Goal: Task Accomplishment & Management: Complete application form

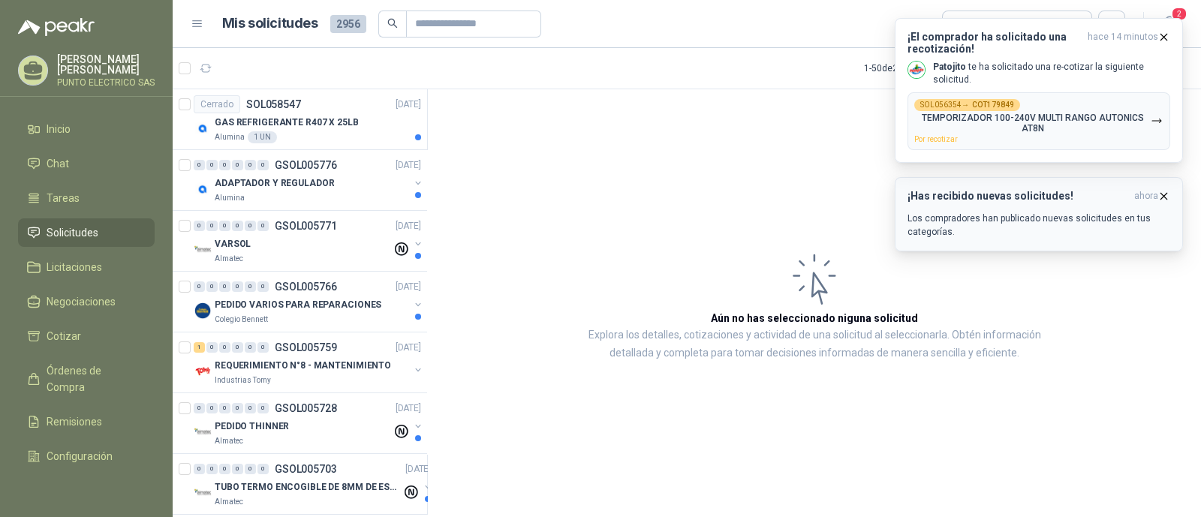
click at [1166, 195] on icon "button" at bounding box center [1163, 196] width 13 height 13
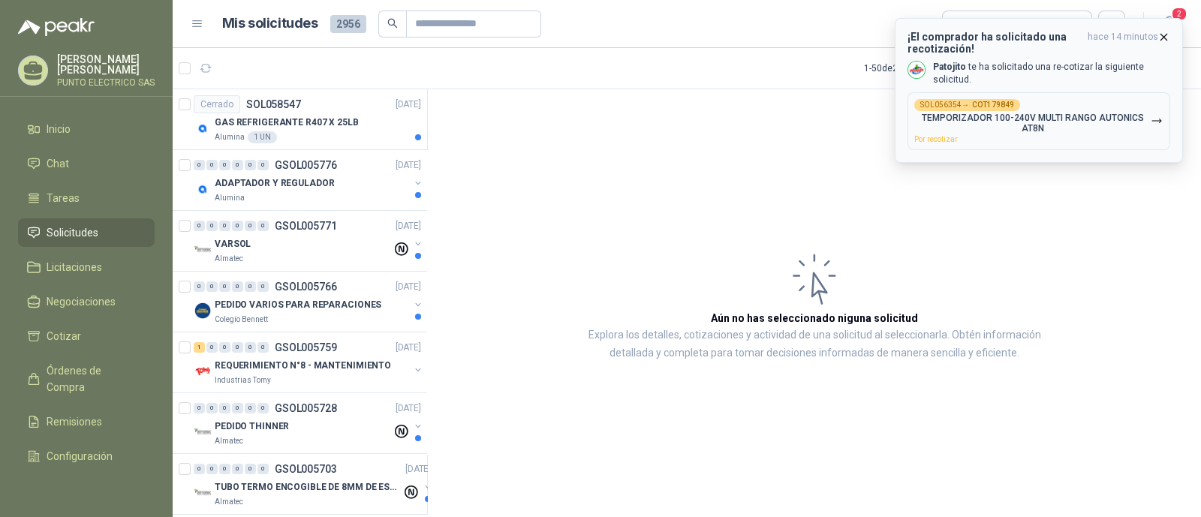
click at [1050, 112] on div "SOL056354 → COT179849 TEMPORIZADOR 100-240V MULTI RANGO AUTONICS AT8N Por recot…" at bounding box center [1032, 121] width 236 height 44
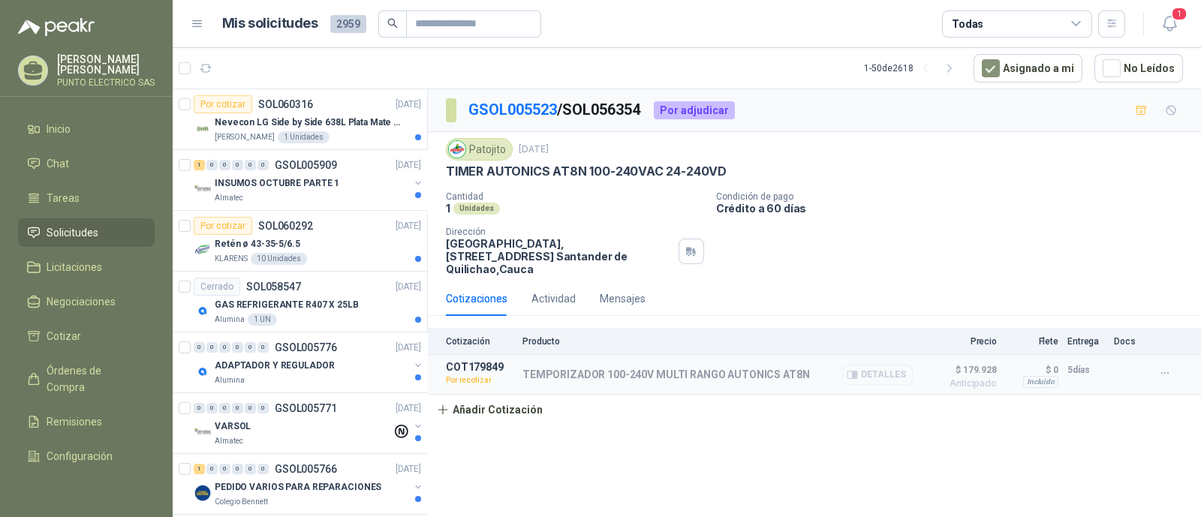
click at [894, 366] on button "Detalles" at bounding box center [877, 375] width 71 height 20
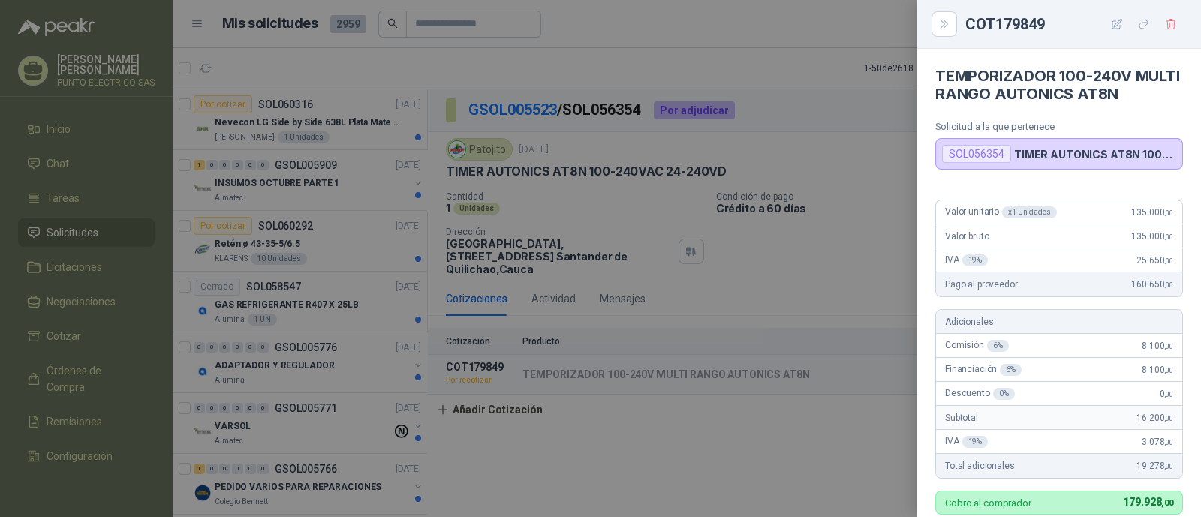
click at [655, 356] on div at bounding box center [600, 258] width 1201 height 517
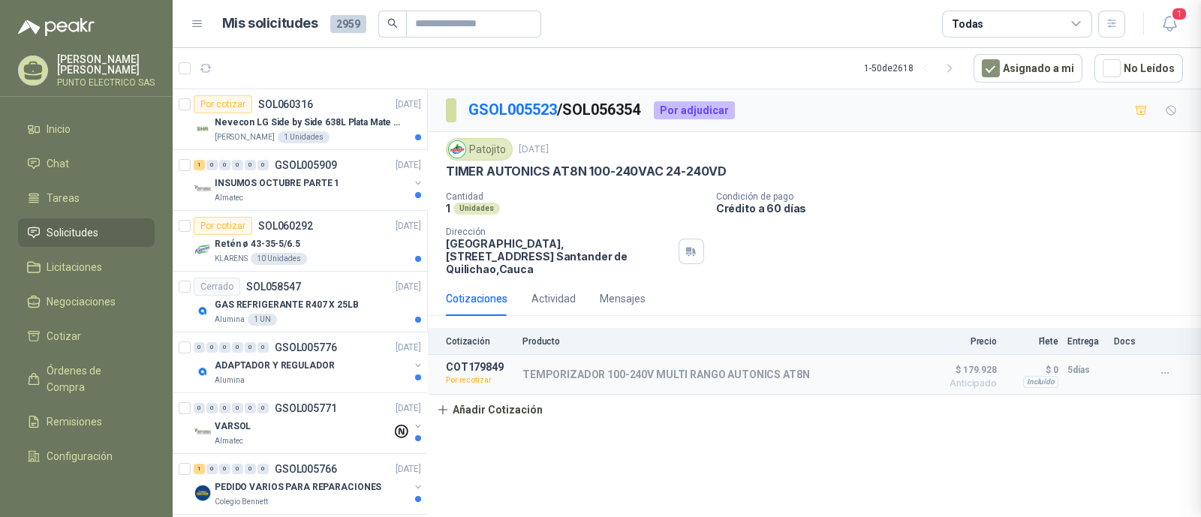
scroll to position [450, 0]
click at [676, 369] on p "TEMPORIZADOR 100-240V MULTI RANGO AUTONICS AT8N" at bounding box center [665, 375] width 287 height 12
click at [880, 365] on button "Detalles" at bounding box center [877, 375] width 71 height 20
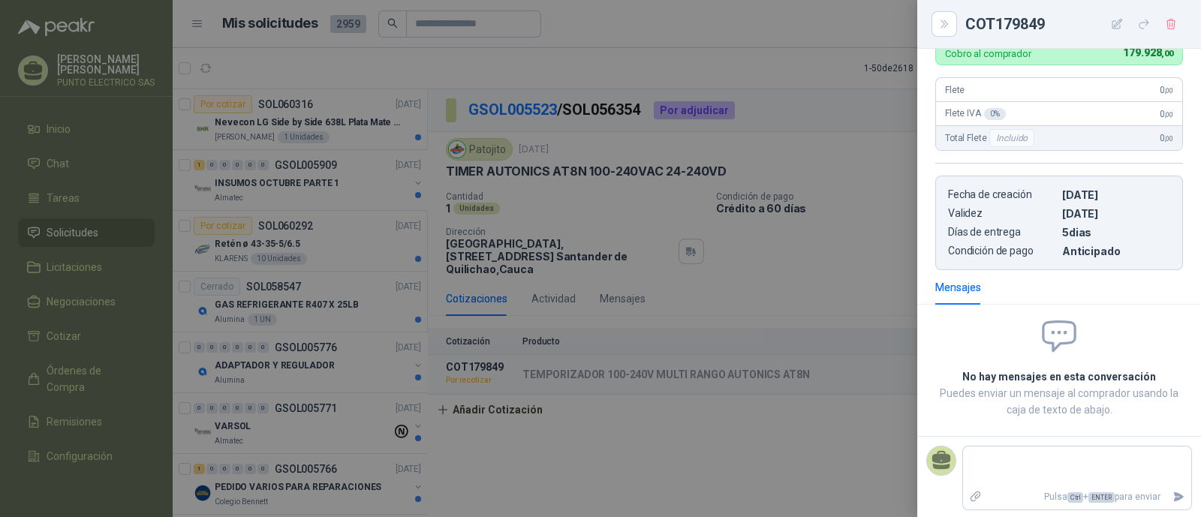
scroll to position [0, 0]
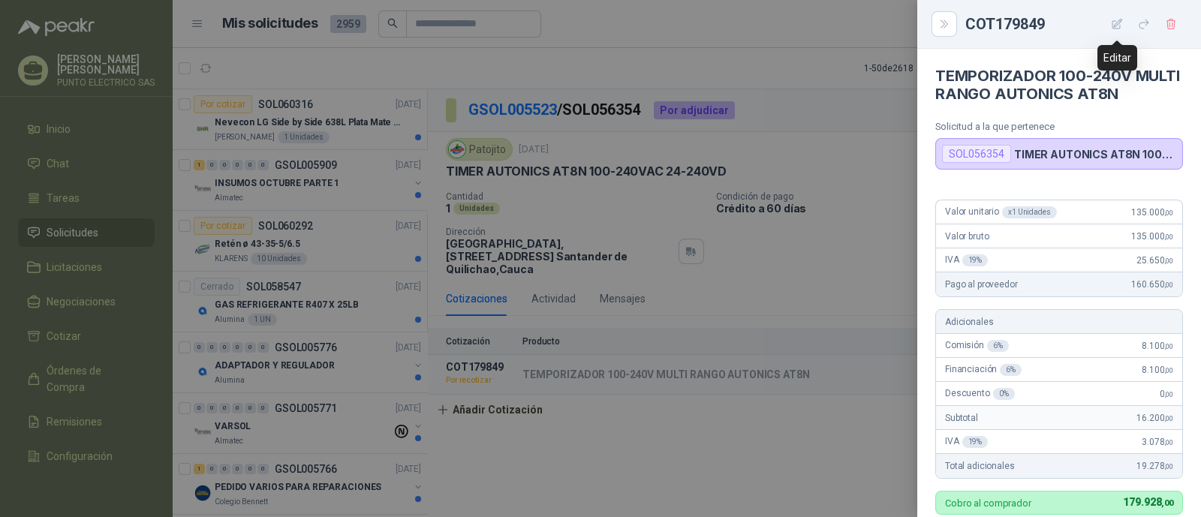
click at [1118, 25] on icon "button" at bounding box center [1117, 24] width 13 height 13
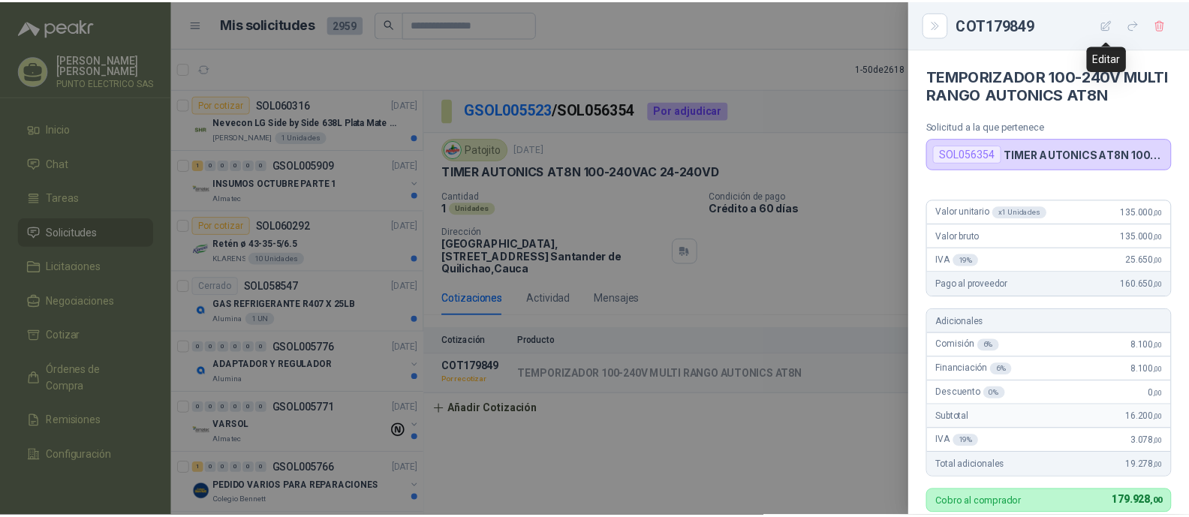
scroll to position [450, 0]
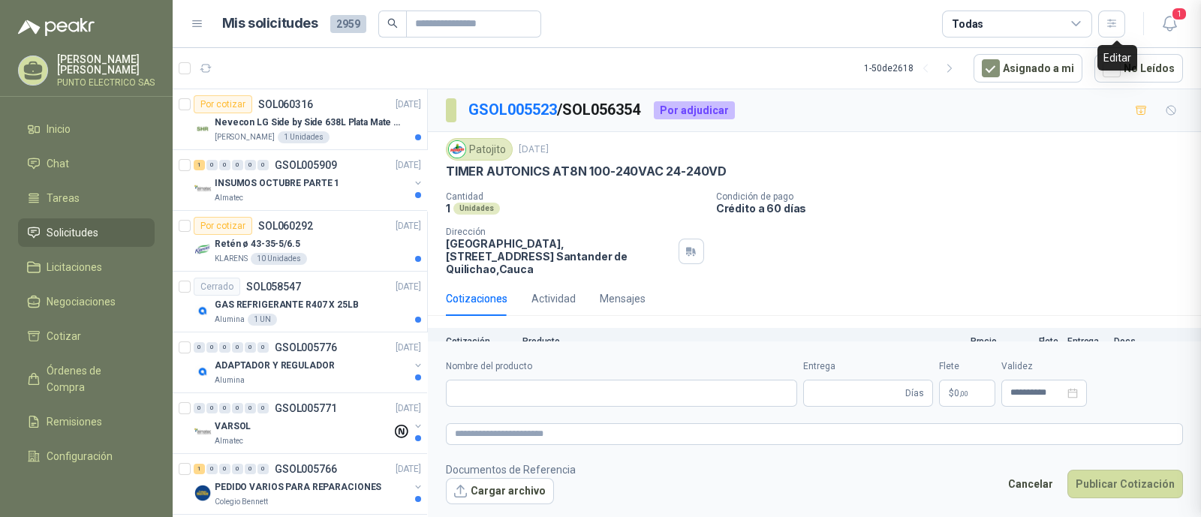
type input "**********"
type input "*"
type input "**********"
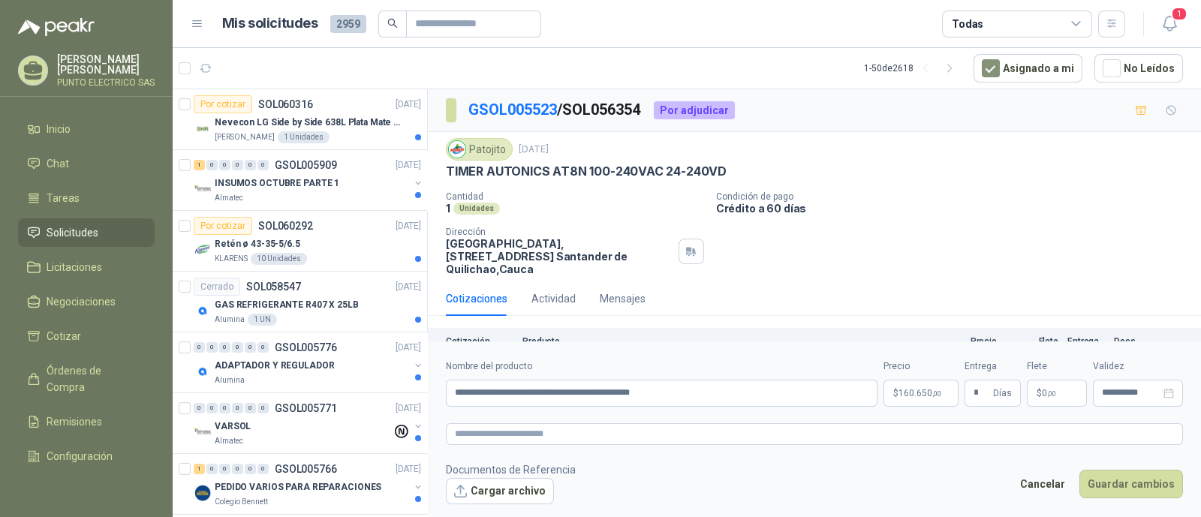
click at [923, 390] on span "160.650 ,00" at bounding box center [919, 393] width 43 height 9
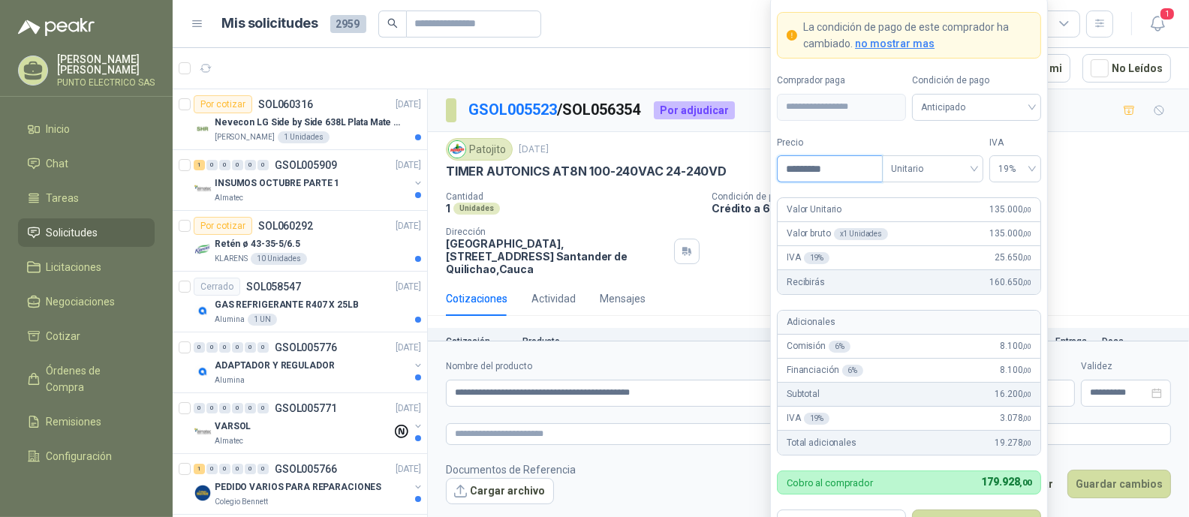
drag, startPoint x: 845, startPoint y: 167, endPoint x: 781, endPoint y: 166, distance: 64.6
click at [781, 166] on input "*********" at bounding box center [830, 169] width 104 height 26
click at [1033, 105] on div "Anticipado" at bounding box center [976, 107] width 129 height 27
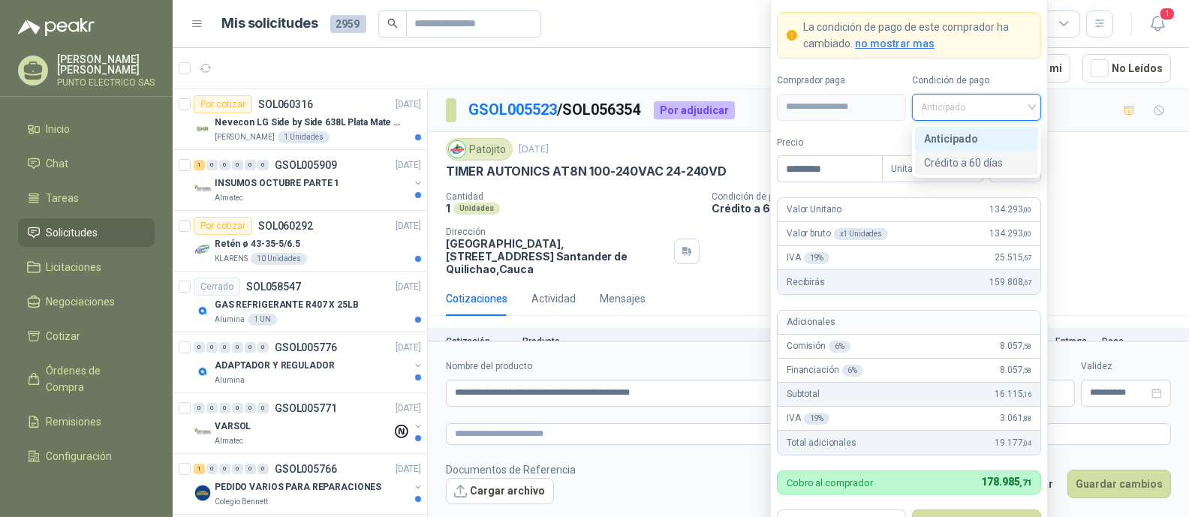
click at [941, 167] on div "Crédito a 60 días" at bounding box center [976, 163] width 105 height 17
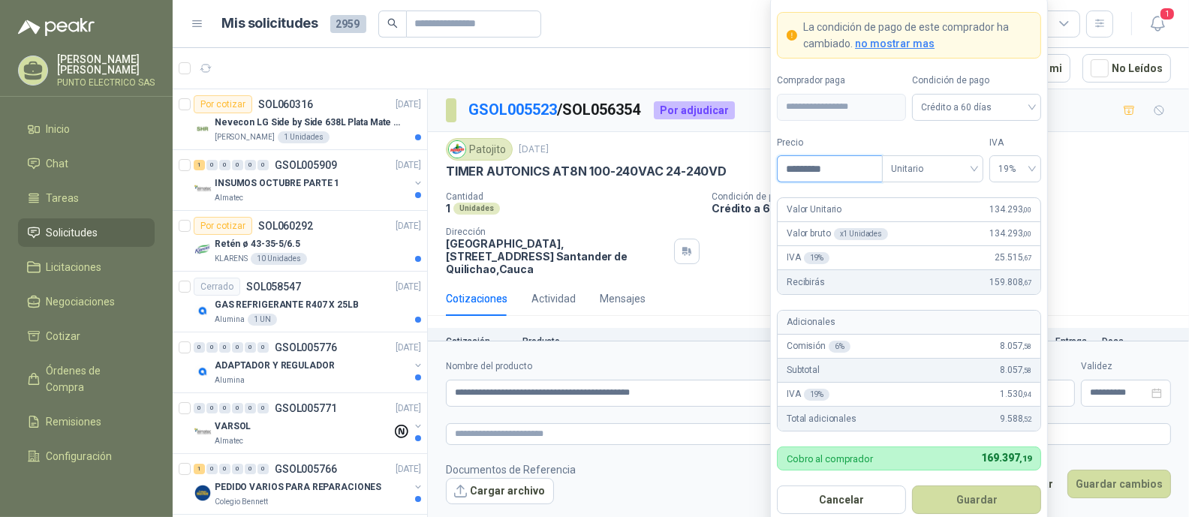
drag, startPoint x: 850, startPoint y: 172, endPoint x: 713, endPoint y: 160, distance: 137.1
click at [714, 160] on body "Julian Gaviria PUNTO ELECTRICO SAS Inicio Chat Tareas Solicitudes Licitaciones …" at bounding box center [594, 258] width 1189 height 517
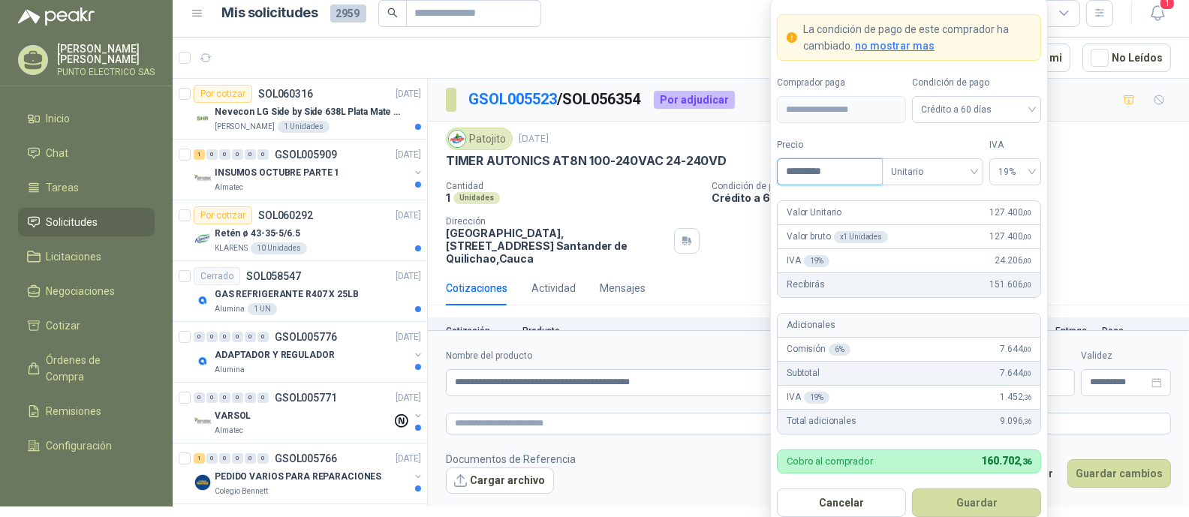
scroll to position [13, 0]
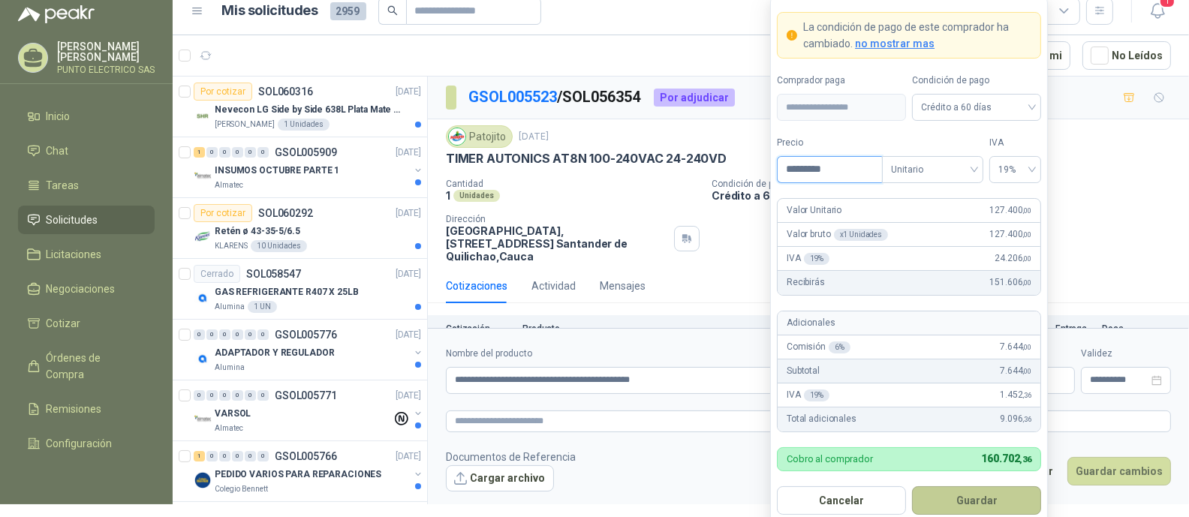
type input "*********"
click at [979, 496] on button "Guardar" at bounding box center [976, 500] width 129 height 29
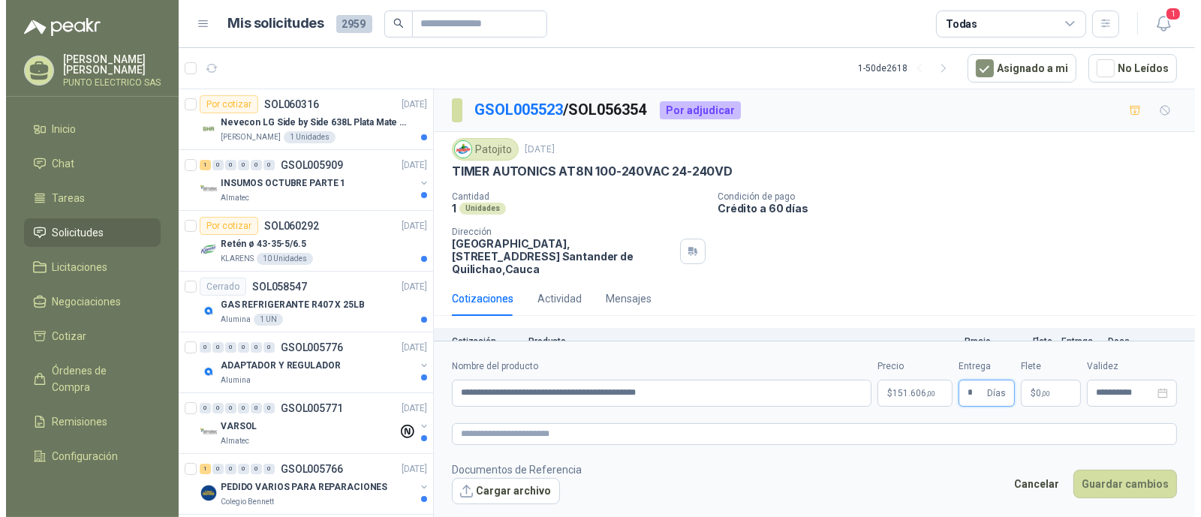
scroll to position [0, 0]
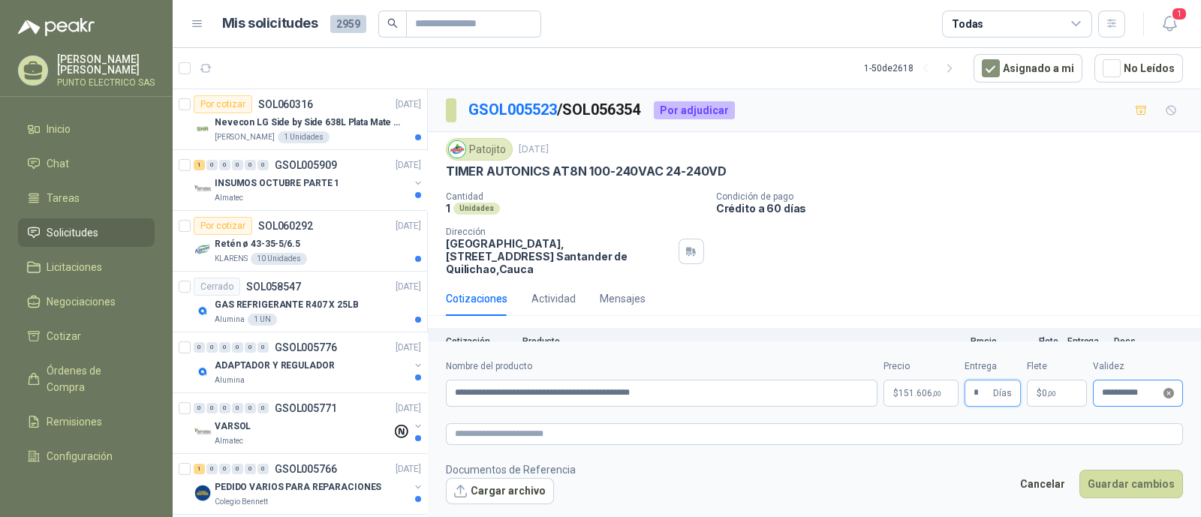
click at [1167, 395] on icon "close-circle" at bounding box center [1168, 393] width 11 height 11
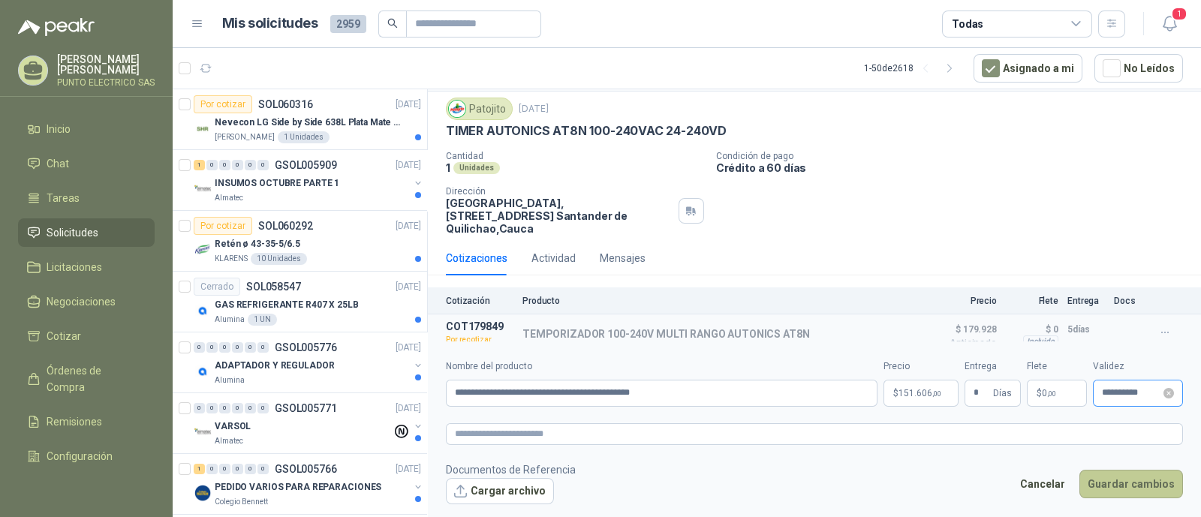
click at [1130, 483] on button "Guardar cambios" at bounding box center [1131, 484] width 104 height 29
click at [1138, 398] on input "**********" at bounding box center [1131, 393] width 59 height 10
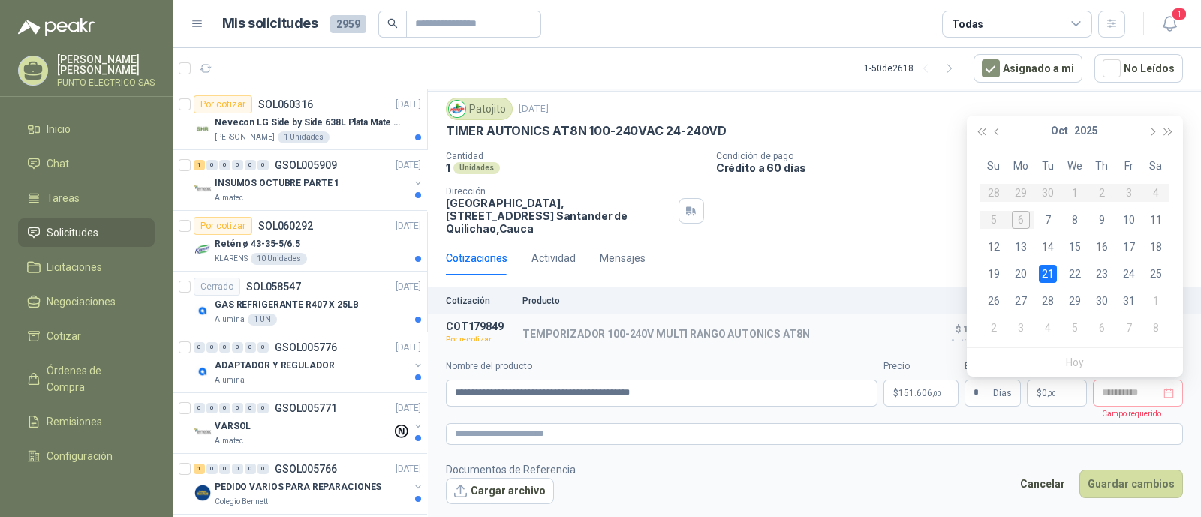
click at [1052, 275] on div "21" at bounding box center [1048, 274] width 18 height 18
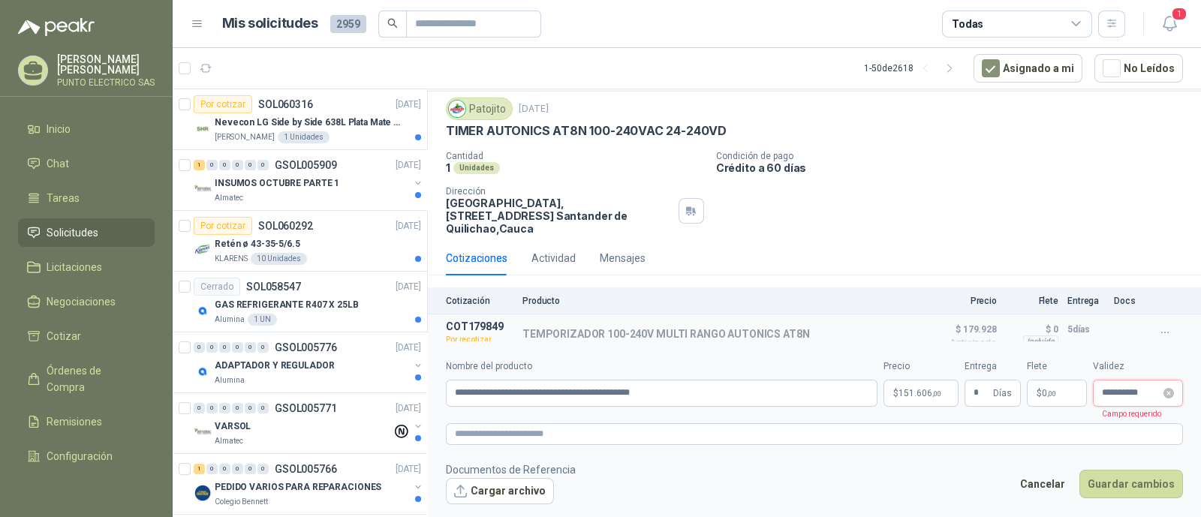
click at [1111, 389] on input "**********" at bounding box center [1131, 393] width 59 height 10
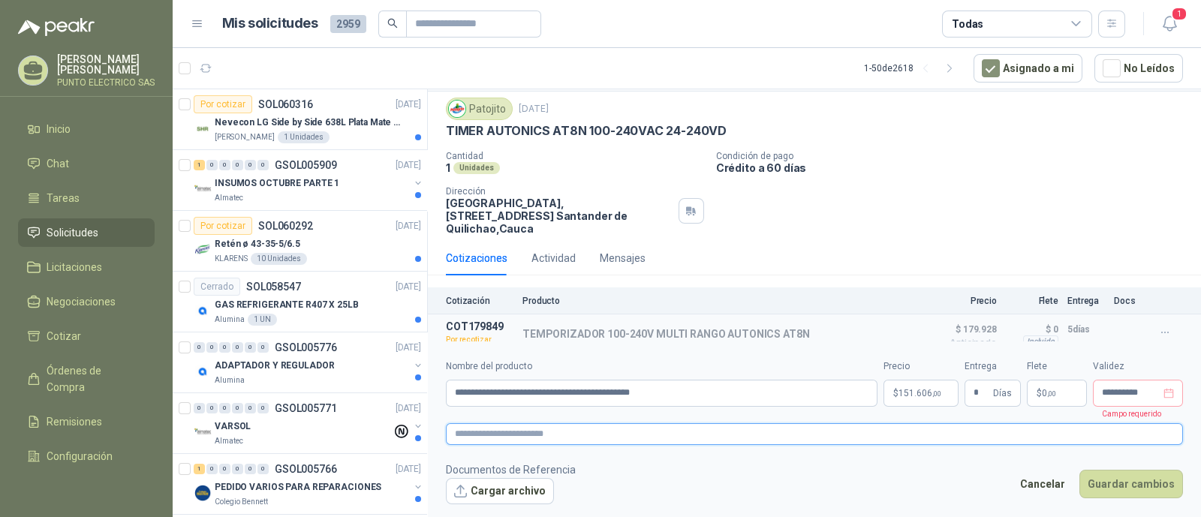
click at [1058, 444] on textarea at bounding box center [814, 434] width 737 height 22
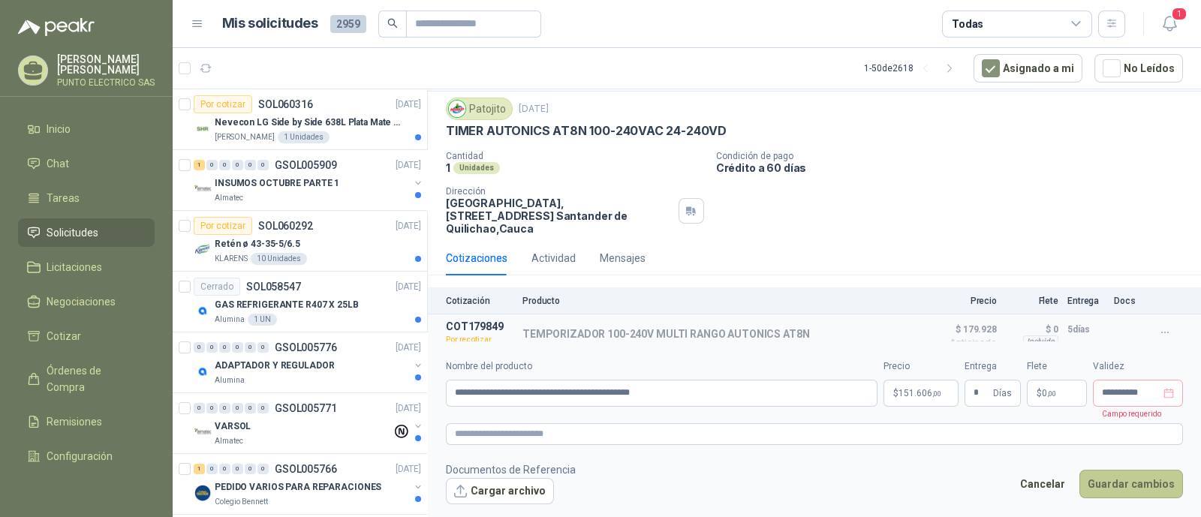
click at [1133, 478] on button "Guardar cambios" at bounding box center [1131, 484] width 104 height 29
click at [1107, 390] on input "**********" at bounding box center [1131, 393] width 59 height 10
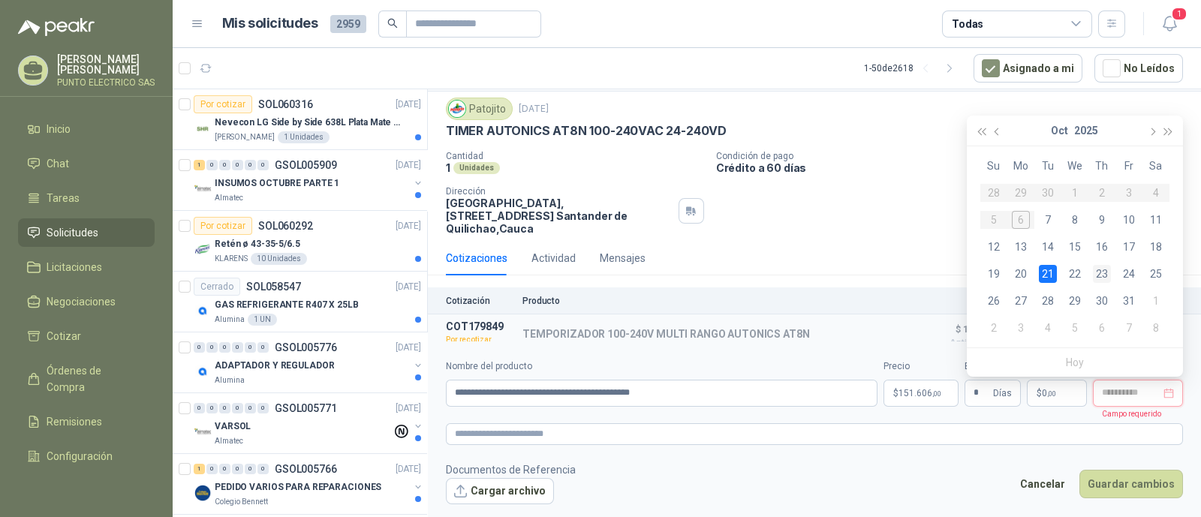
type input "**********"
click at [1097, 268] on div "23" at bounding box center [1102, 274] width 18 height 18
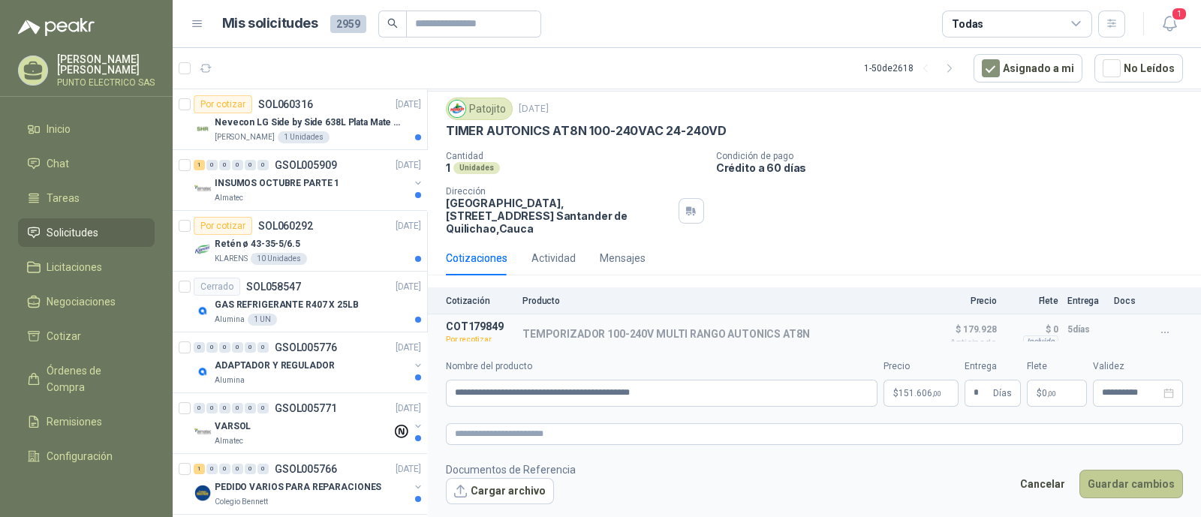
click at [1121, 484] on button "Guardar cambios" at bounding box center [1131, 484] width 104 height 29
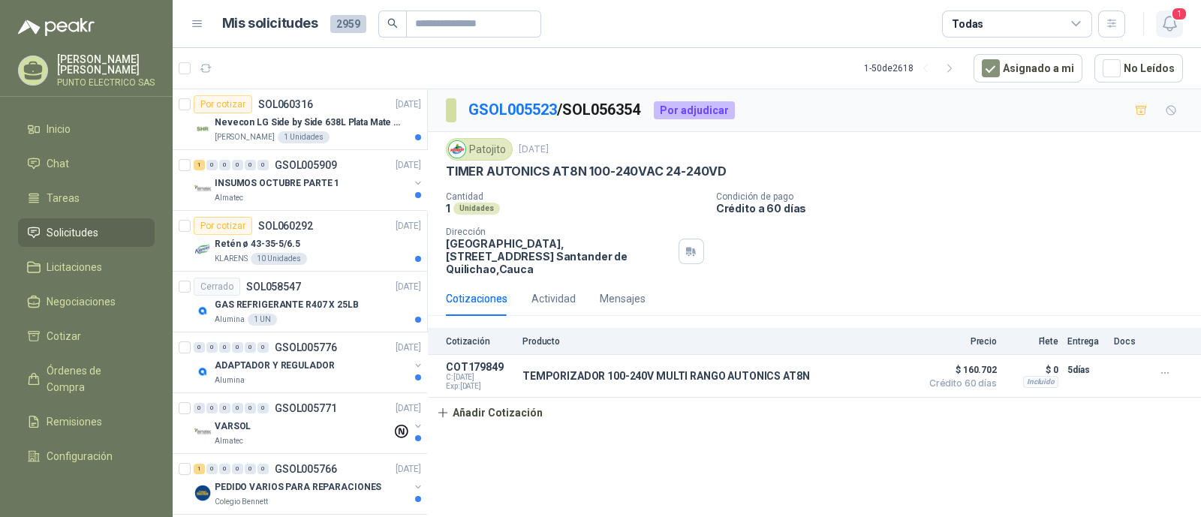
click at [1175, 29] on icon "button" at bounding box center [1169, 23] width 19 height 19
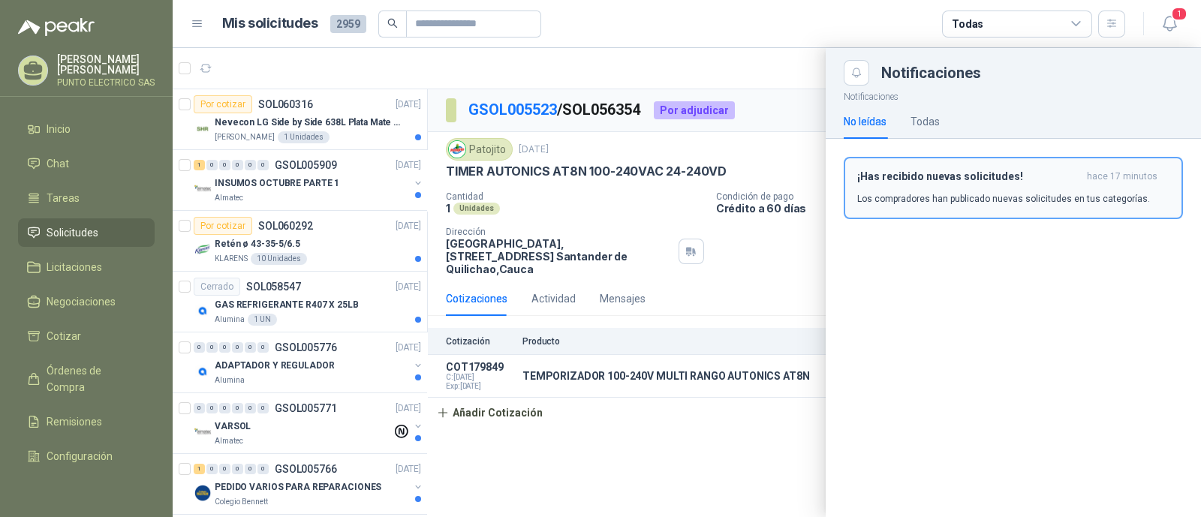
click at [933, 175] on h3 "¡Has recibido nuevas solicitudes!" at bounding box center [969, 176] width 224 height 13
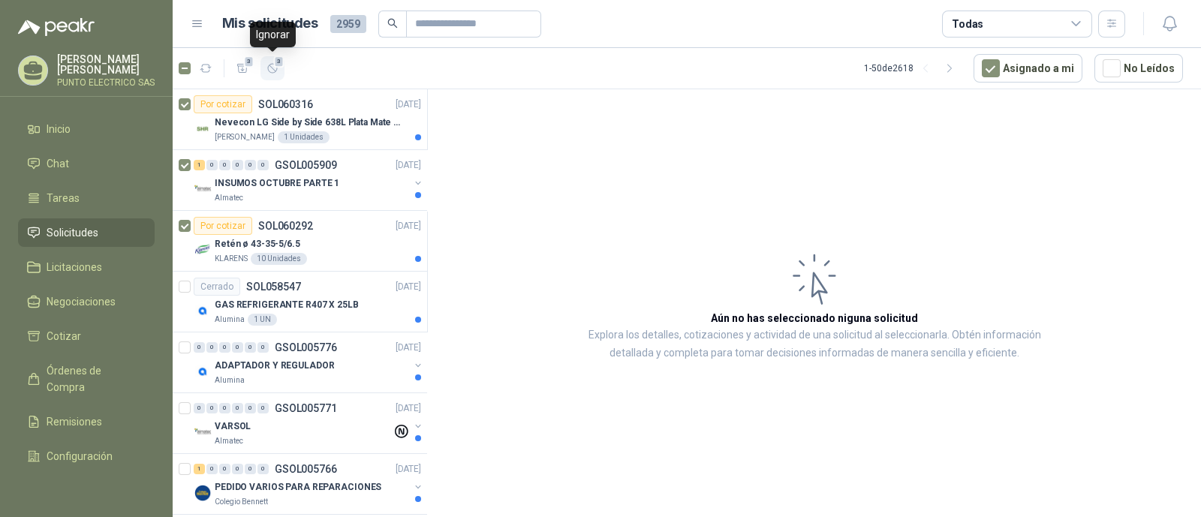
click at [275, 71] on icon "button" at bounding box center [272, 68] width 9 height 9
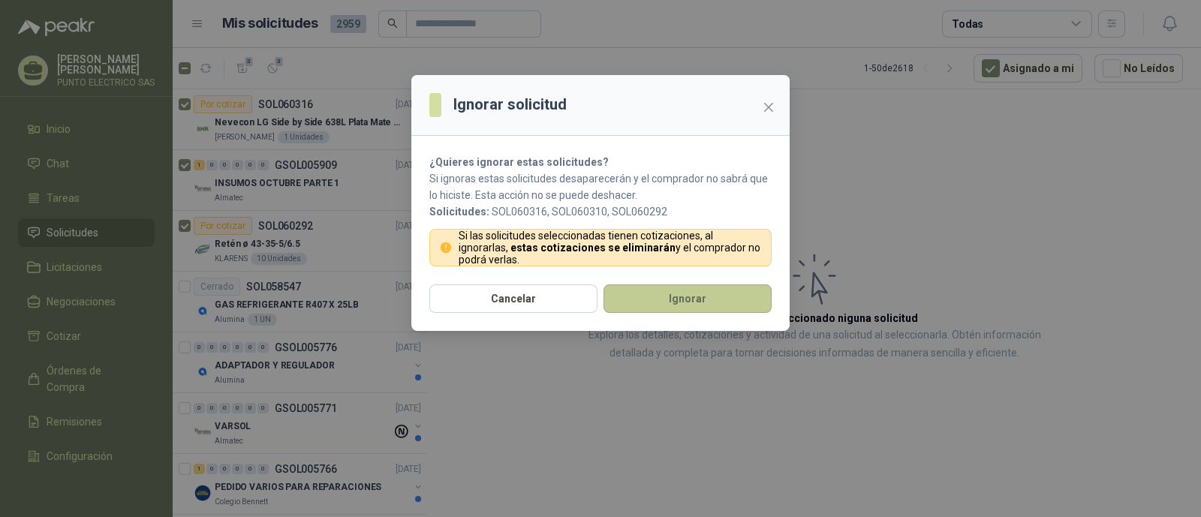
click at [717, 294] on button "Ignorar" at bounding box center [687, 298] width 168 height 29
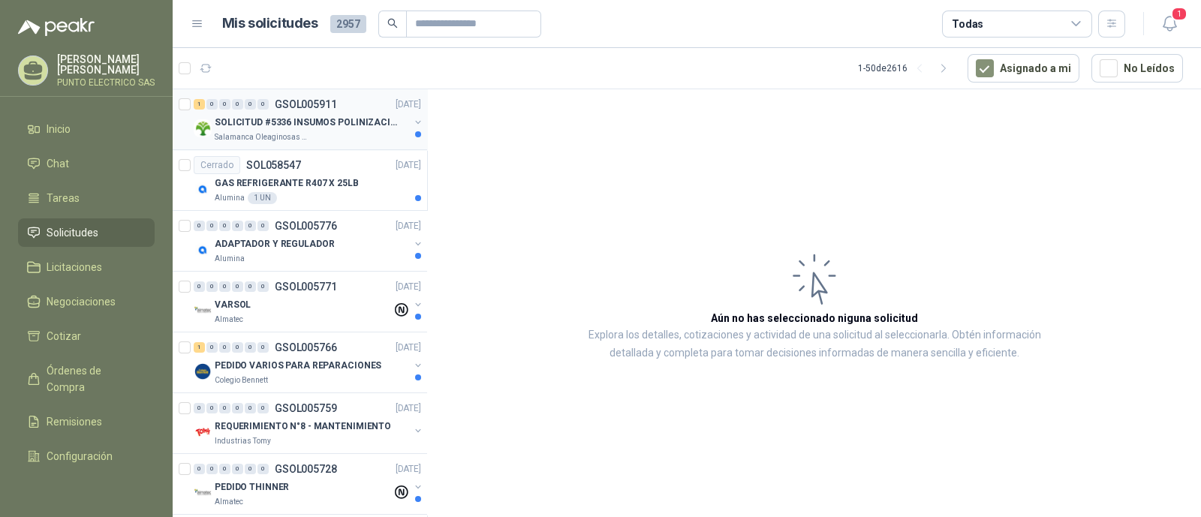
click at [312, 126] on p "SOLICITUD #5336 INSUMOS POLINIZACIÓN" at bounding box center [308, 123] width 187 height 14
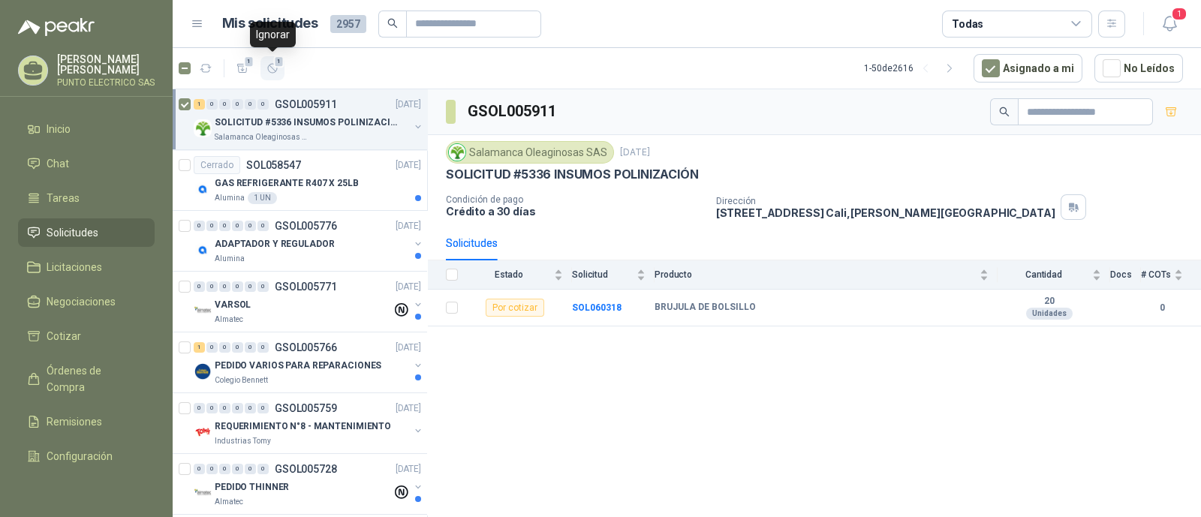
click at [277, 71] on icon "button" at bounding box center [272, 68] width 13 height 13
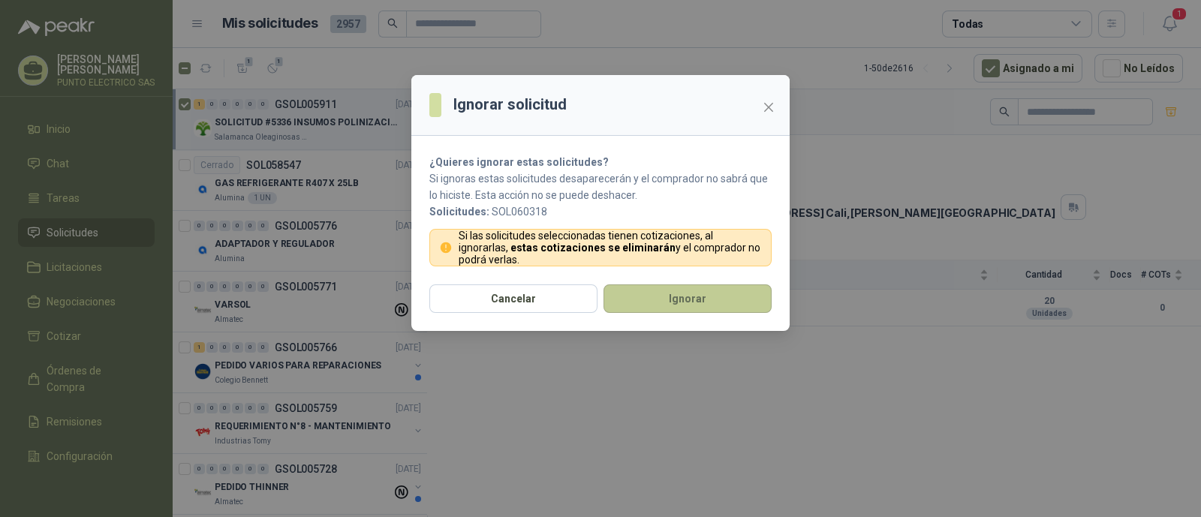
click at [687, 300] on button "Ignorar" at bounding box center [687, 298] width 168 height 29
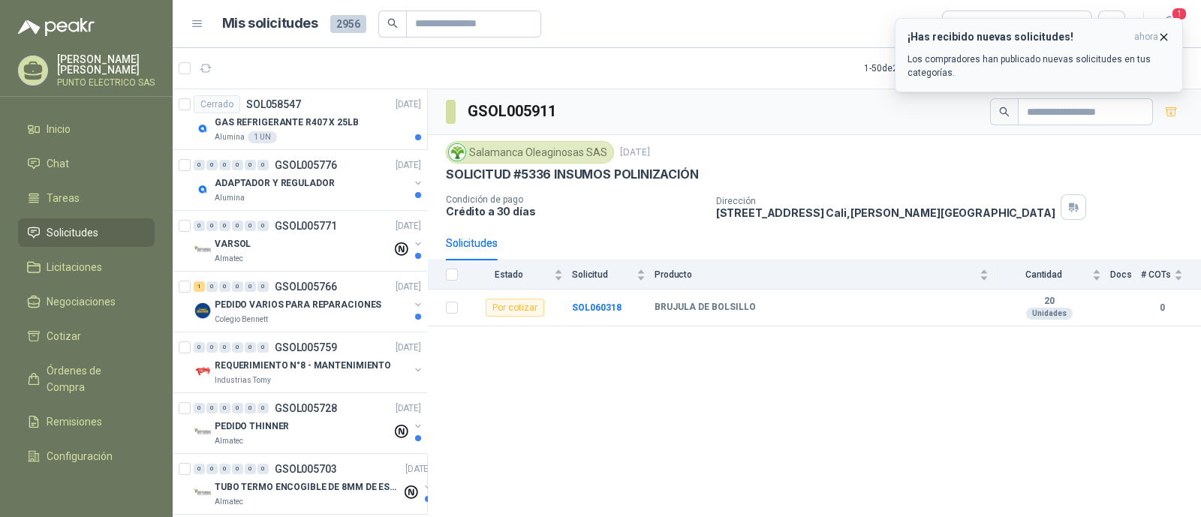
click at [967, 62] on p "Los compradores han publicado nuevas solicitudes en tus categorías." at bounding box center [1038, 66] width 263 height 27
